Goal: Use online tool/utility: Utilize a website feature to perform a specific function

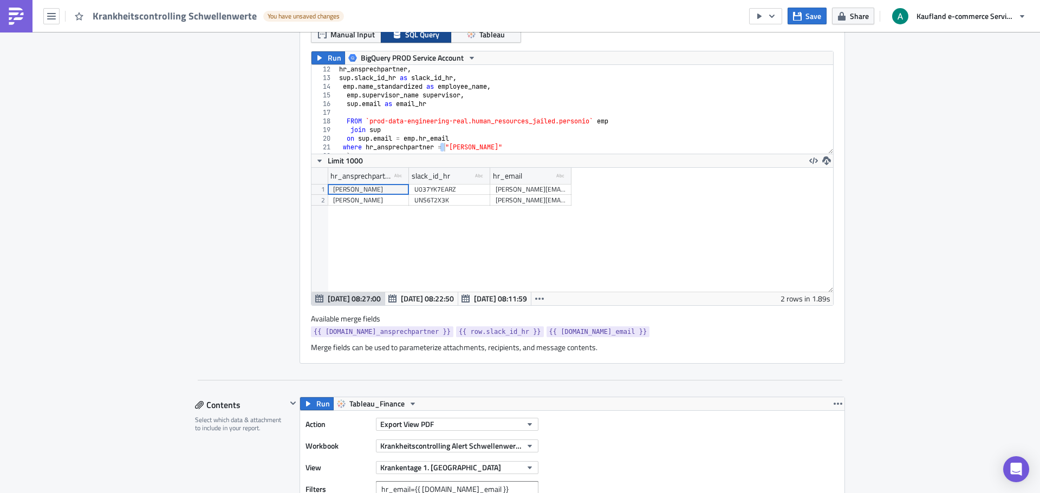
scroll to position [128, 0]
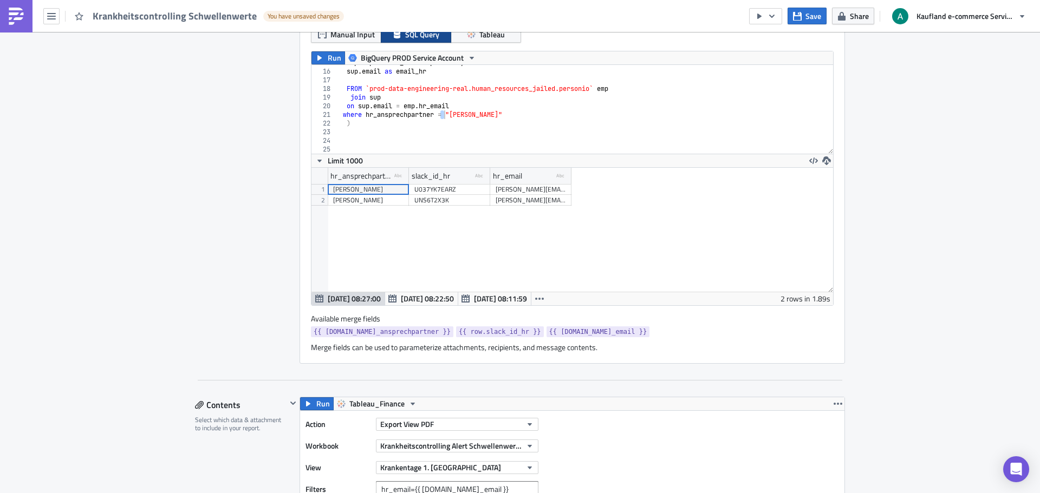
type textarea "where hr_ansprechpartner = "Catharina Wolle""
drag, startPoint x: 526, startPoint y: 113, endPoint x: 337, endPoint y: 115, distance: 189.0
click at [337, 115] on div "emp . supervisor_name supervisor , sup . email as email_hr FROM `prod-data-engi…" at bounding box center [581, 111] width 488 height 106
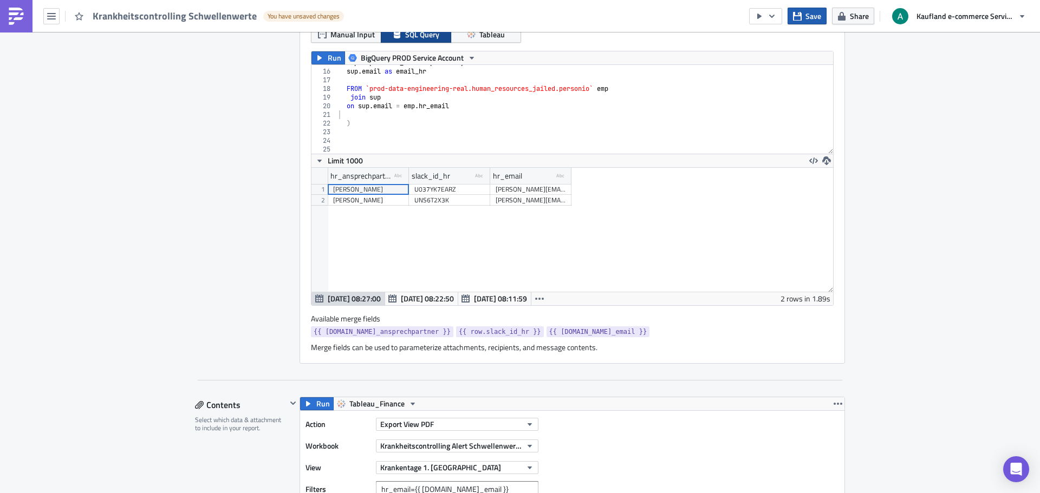
click at [800, 18] on icon "button" at bounding box center [797, 16] width 9 height 9
click at [56, 21] on button "button" at bounding box center [51, 16] width 16 height 16
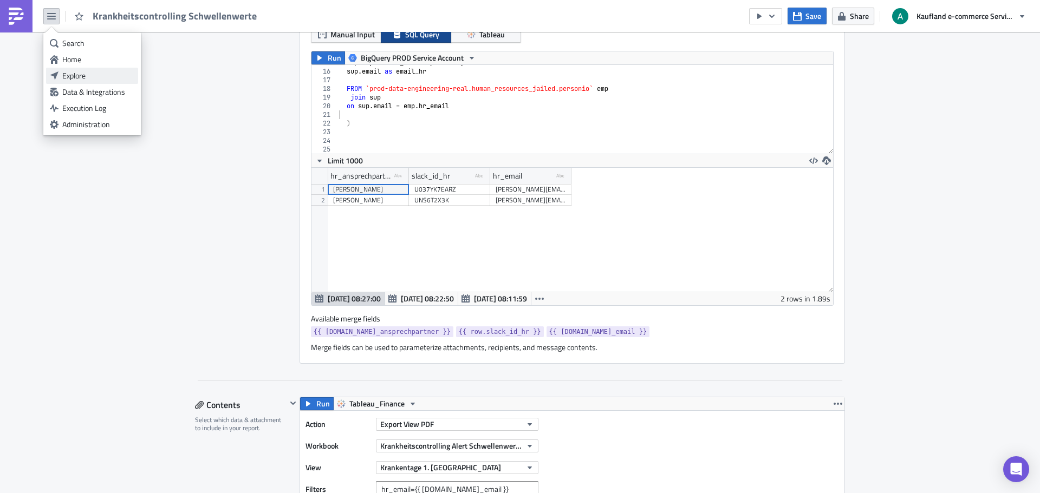
click at [81, 74] on div "Explore" at bounding box center [98, 75] width 72 height 11
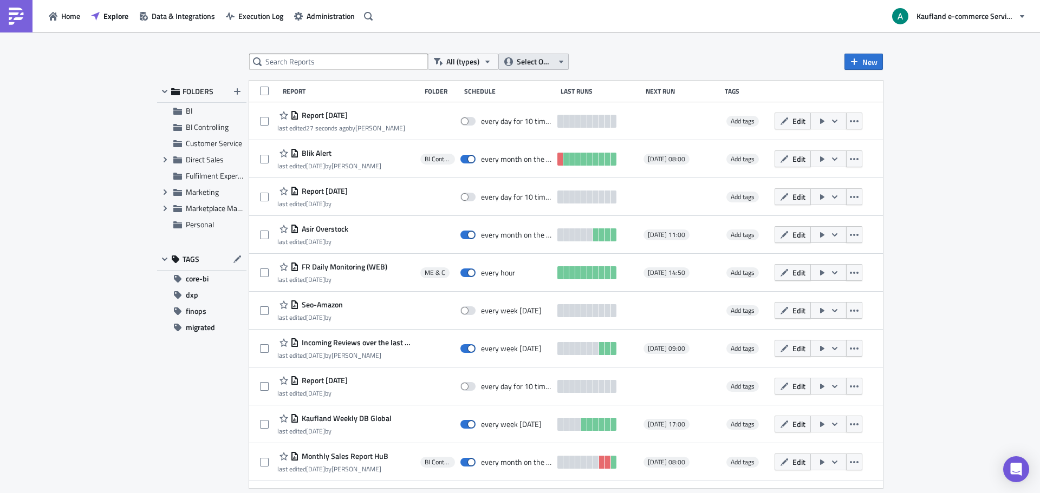
click at [532, 58] on span "Select Owner" at bounding box center [535, 62] width 36 height 12
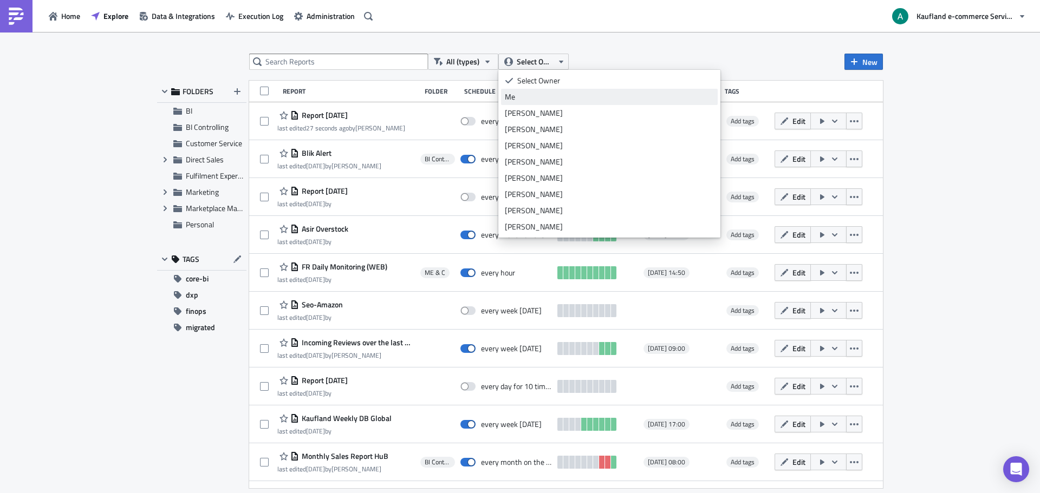
click at [519, 96] on div "Me" at bounding box center [609, 97] width 209 height 11
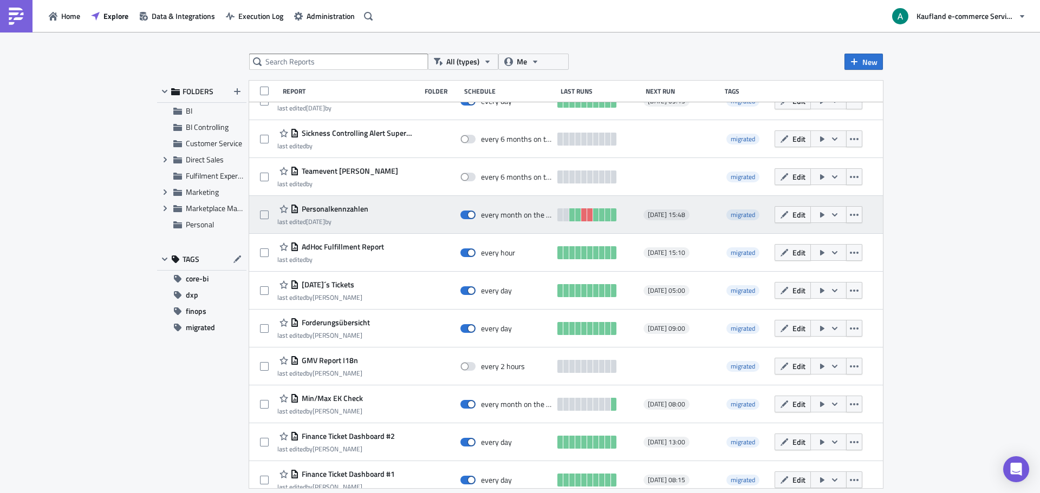
scroll to position [220, 0]
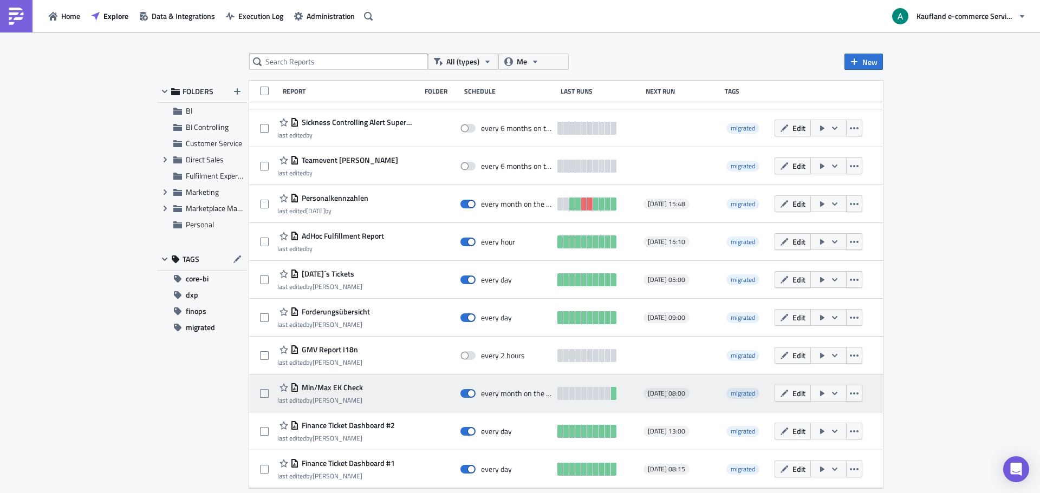
click at [347, 386] on span "Min/Max EK Check" at bounding box center [331, 388] width 64 height 10
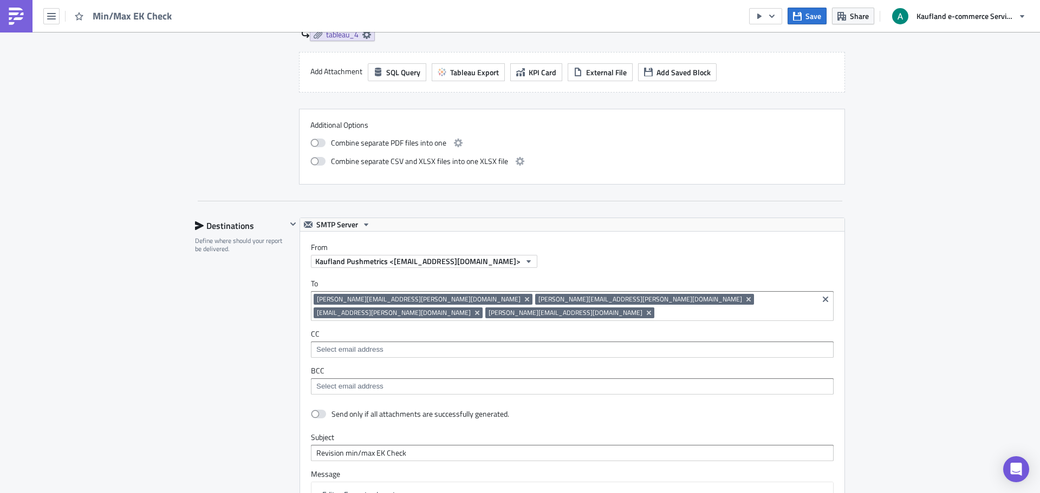
scroll to position [1191, 0]
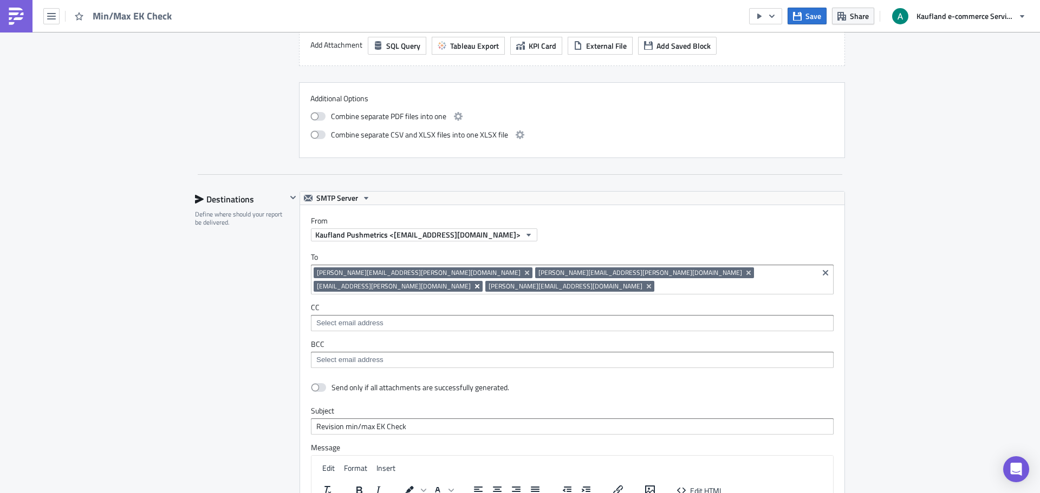
click at [479, 284] on icon "Remove Tag" at bounding box center [477, 286] width 4 height 4
click at [266, 288] on div "Destinations Define where should your report be delivered." at bounding box center [241, 436] width 92 height 491
click at [806, 12] on span "Save" at bounding box center [813, 15] width 16 height 11
